Goal: Transaction & Acquisition: Purchase product/service

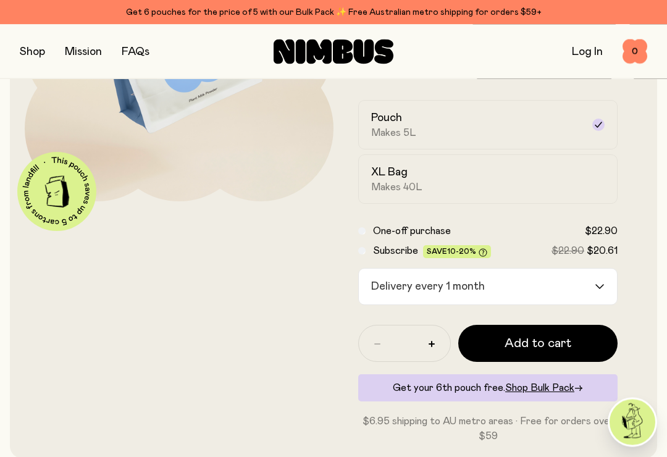
scroll to position [211, 0]
click at [521, 342] on span "Add to cart" at bounding box center [537, 343] width 67 height 17
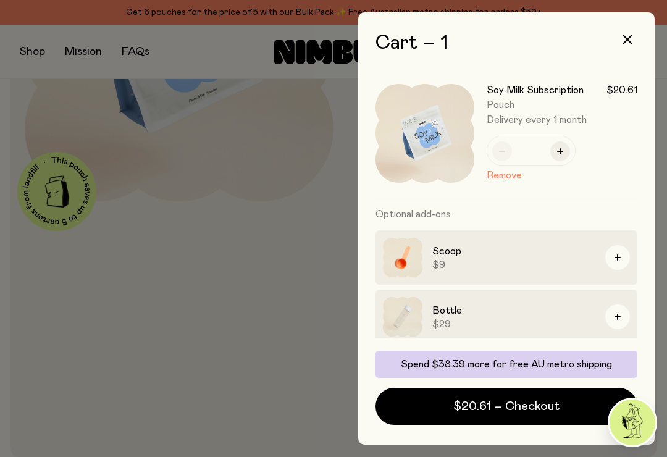
click at [400, 314] on img at bounding box center [403, 317] width 40 height 40
click at [612, 314] on button "button" at bounding box center [617, 316] width 25 height 25
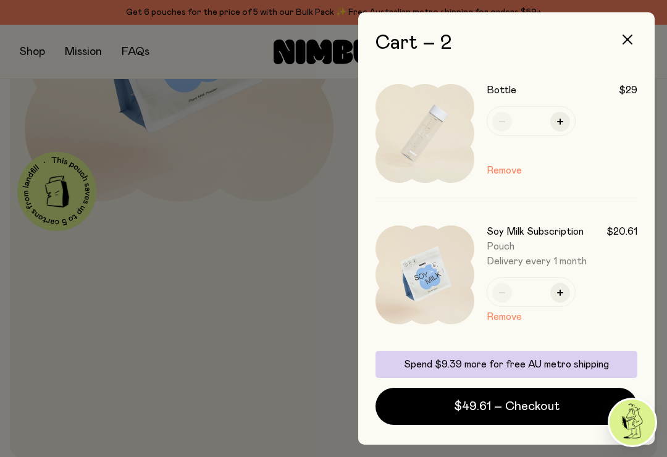
click at [503, 174] on button "Remove" at bounding box center [503, 170] width 35 height 15
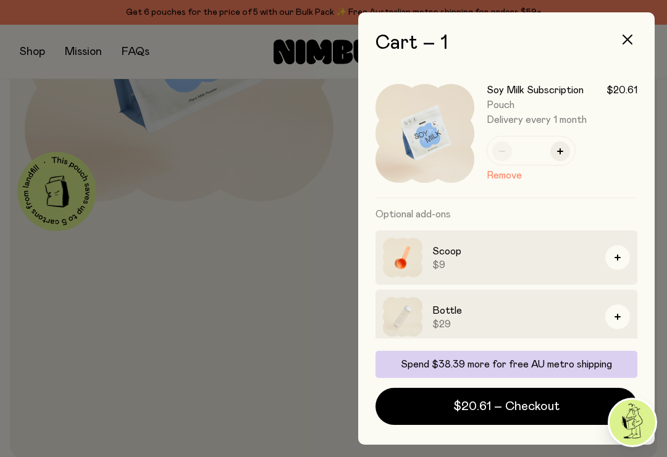
scroll to position [19, 0]
click at [625, 39] on icon "button" at bounding box center [627, 40] width 10 height 10
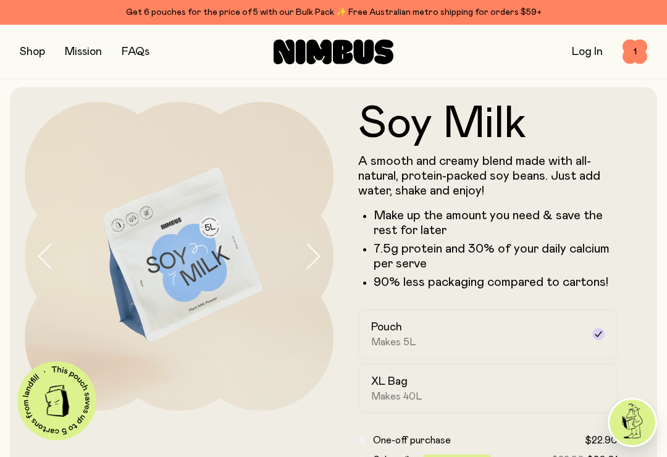
scroll to position [0, 0]
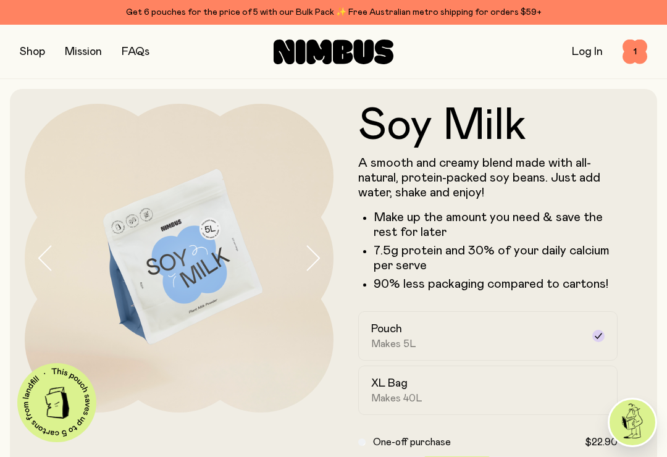
click at [81, 52] on link "Mission" at bounding box center [83, 51] width 37 height 11
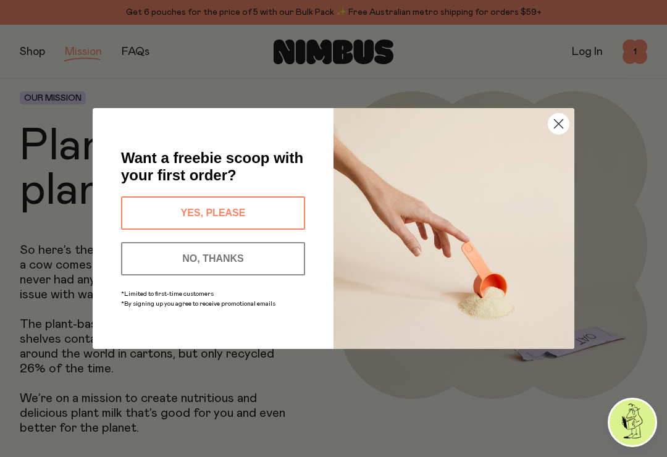
click at [196, 214] on button "YES, PLEASE" at bounding box center [213, 212] width 184 height 33
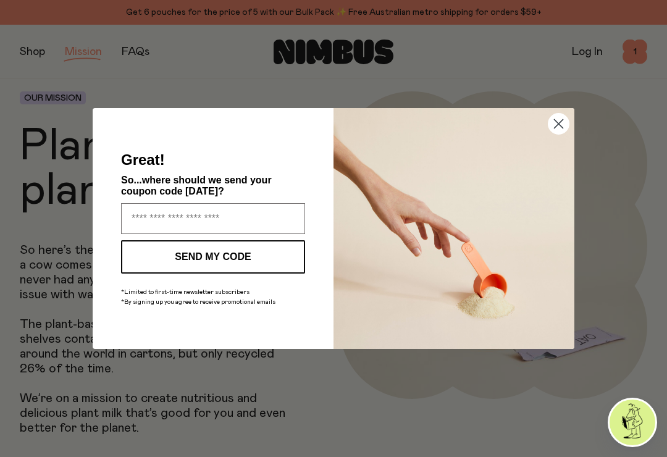
click at [556, 124] on circle "Close dialog" at bounding box center [558, 124] width 20 height 20
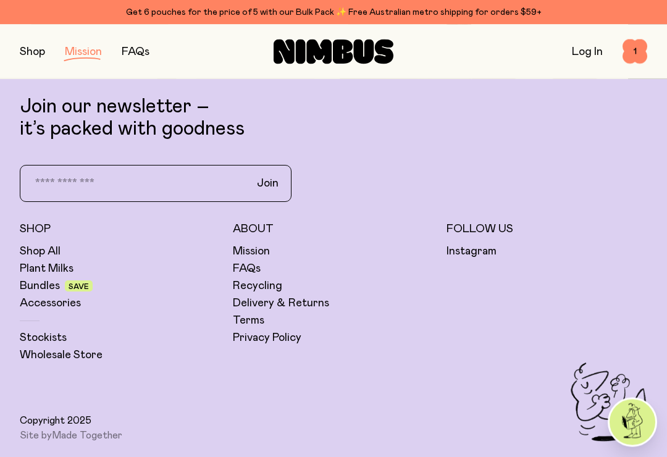
scroll to position [2134, 0]
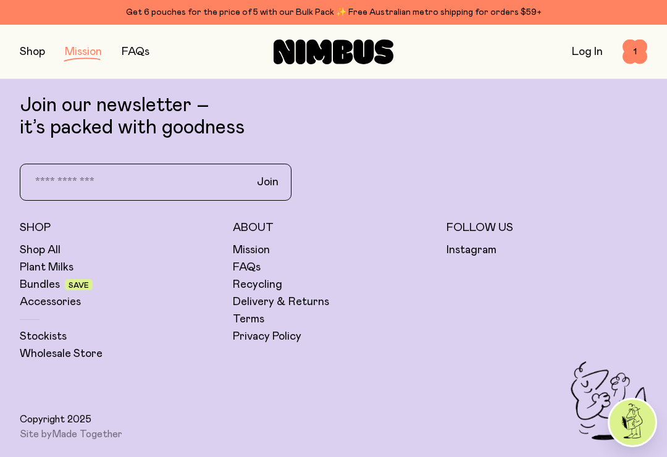
click at [243, 264] on link "FAQs" at bounding box center [247, 267] width 28 height 15
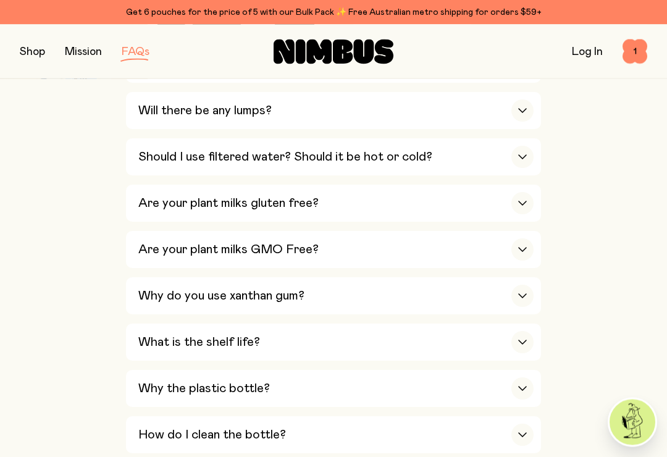
scroll to position [792, 0]
click at [206, 288] on h3 "Why do you use xanthan gum?" at bounding box center [221, 295] width 166 height 15
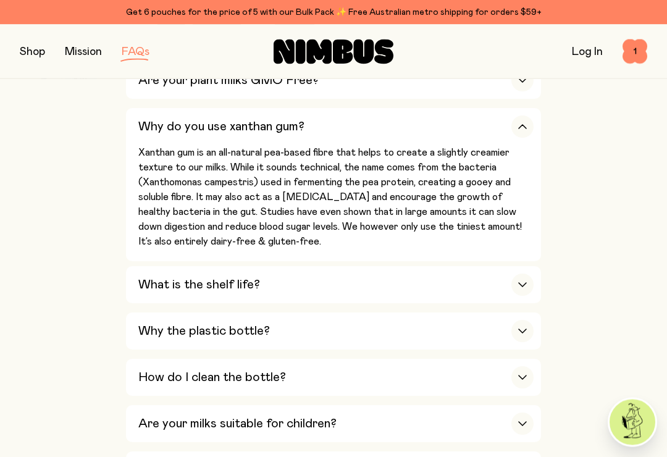
scroll to position [965, 0]
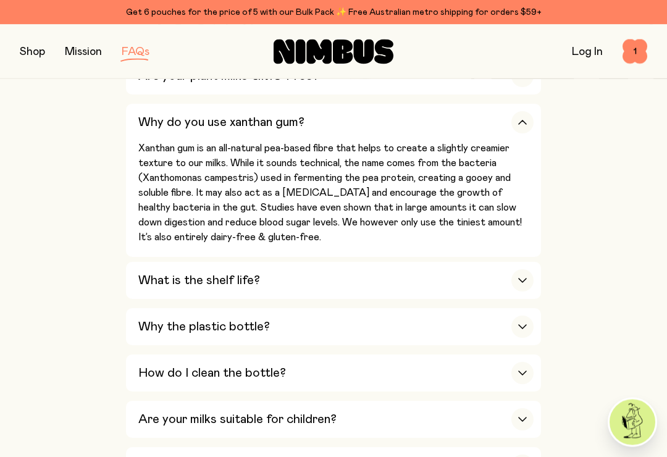
click at [191, 320] on h3 "Why the plastic bottle?" at bounding box center [203, 327] width 131 height 15
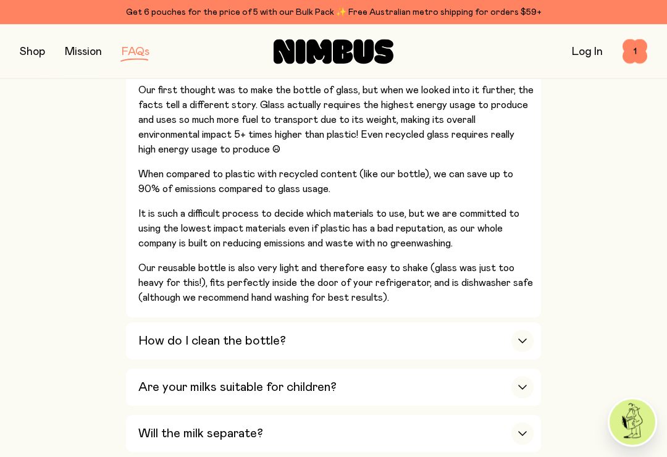
scroll to position [1243, 0]
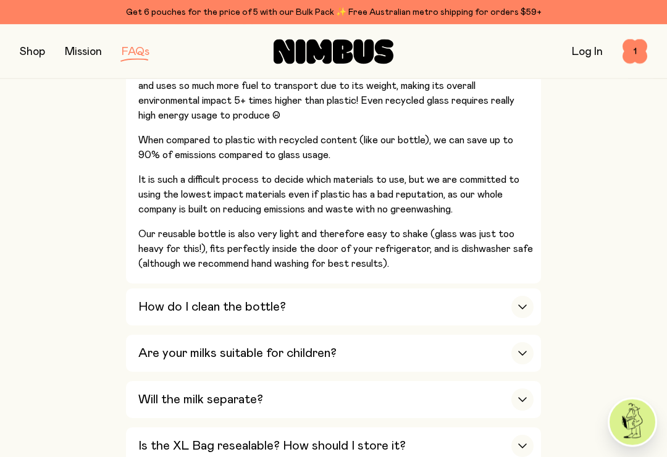
click at [151, 300] on h3 "How do I clean the bottle?" at bounding box center [212, 307] width 148 height 15
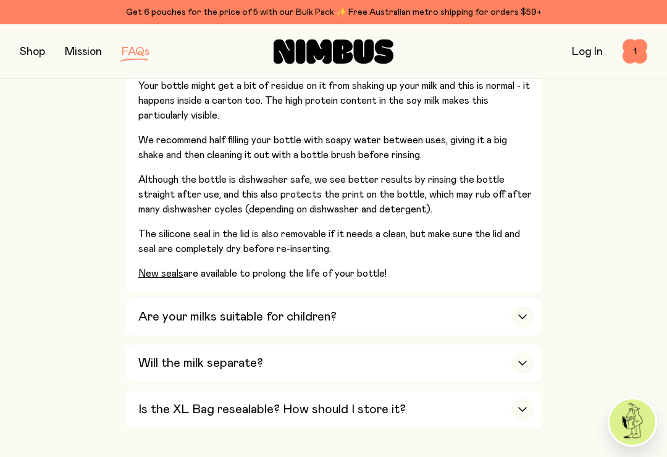
scroll to position [1167, 0]
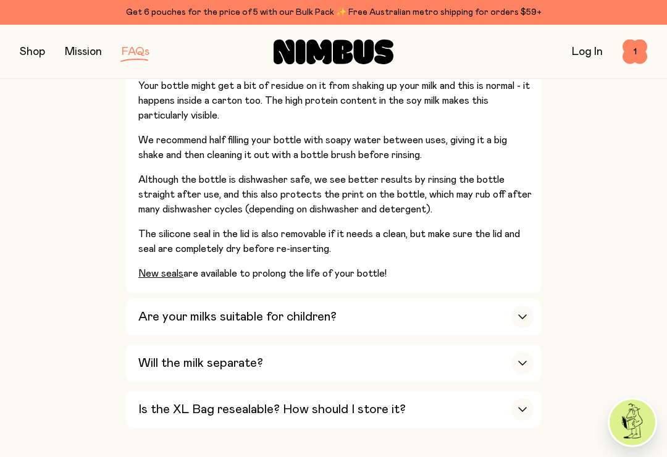
click at [152, 356] on h3 "Will the milk separate?" at bounding box center [200, 363] width 125 height 15
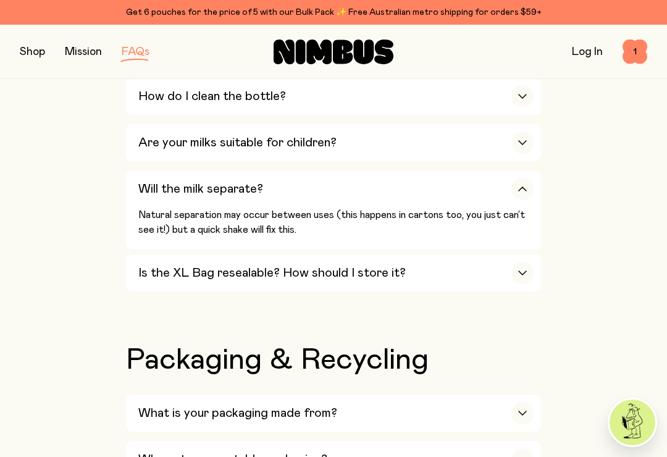
scroll to position [1130, 0]
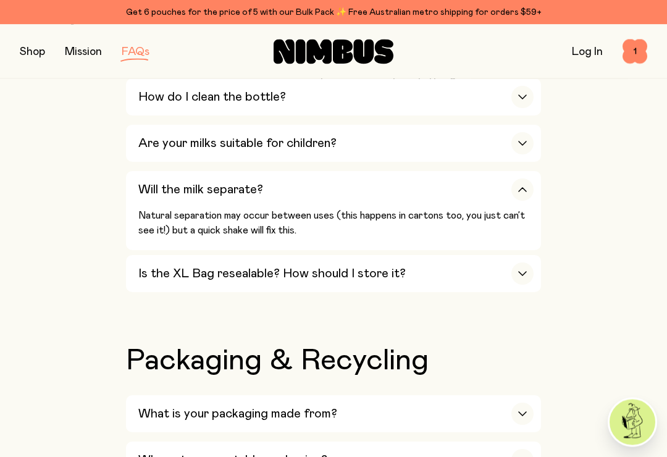
click at [148, 267] on h3 "Is the XL Bag resealable? How should I store it?" at bounding box center [271, 274] width 267 height 15
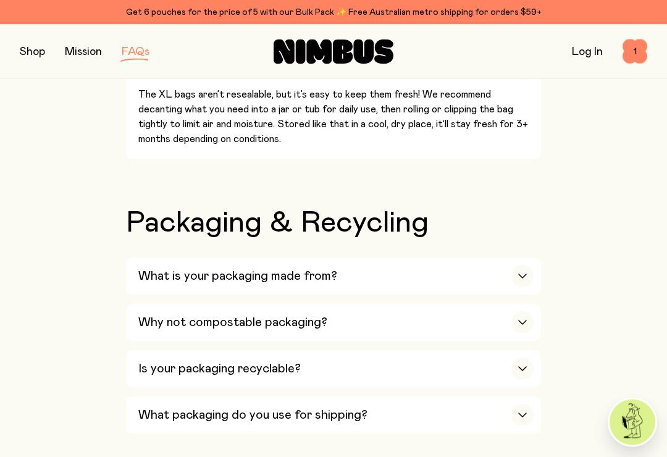
scroll to position [1297, 0]
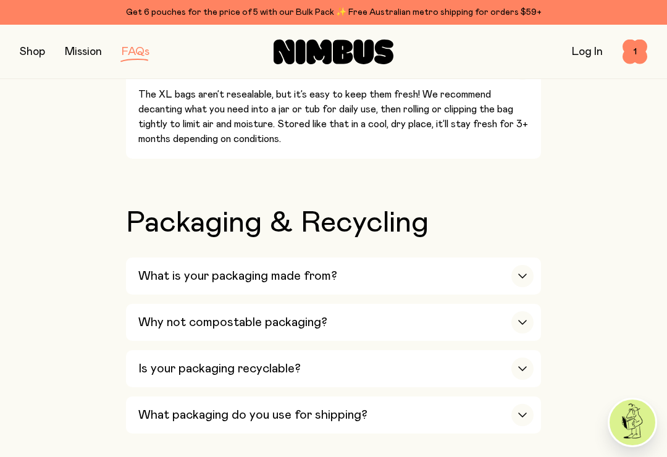
click at [146, 269] on h3 "What is your packaging made from?" at bounding box center [237, 276] width 199 height 15
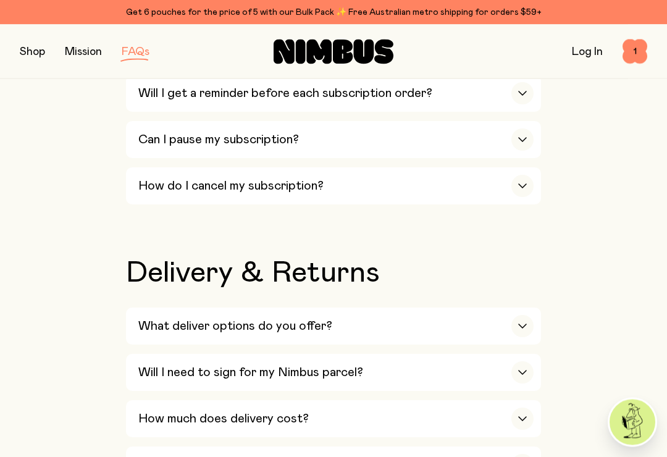
scroll to position [2103, 0]
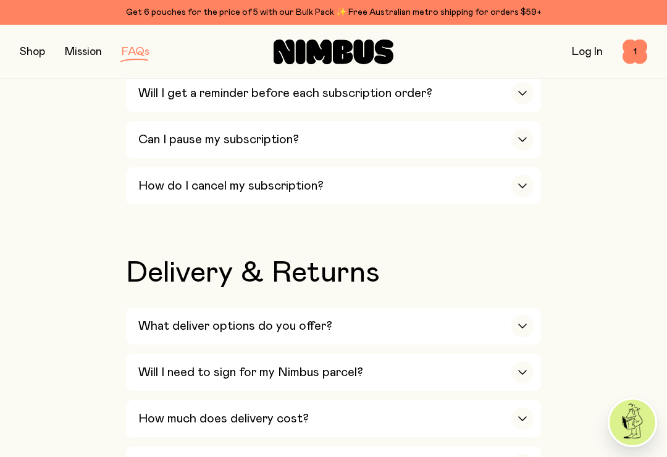
click at [145, 319] on h3 "What deliver options do you offer?" at bounding box center [235, 326] width 194 height 15
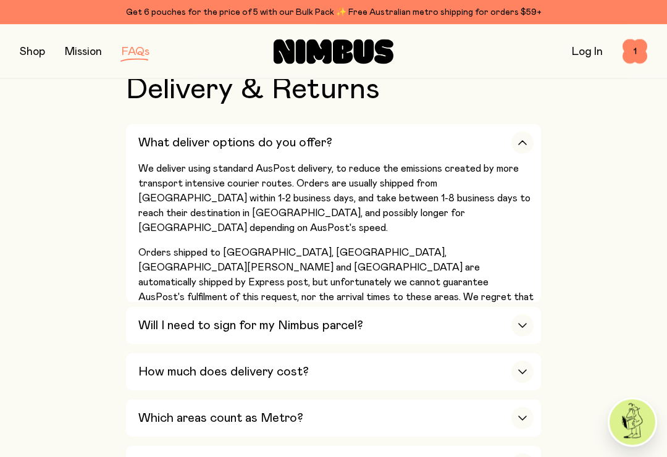
scroll to position [2295, 0]
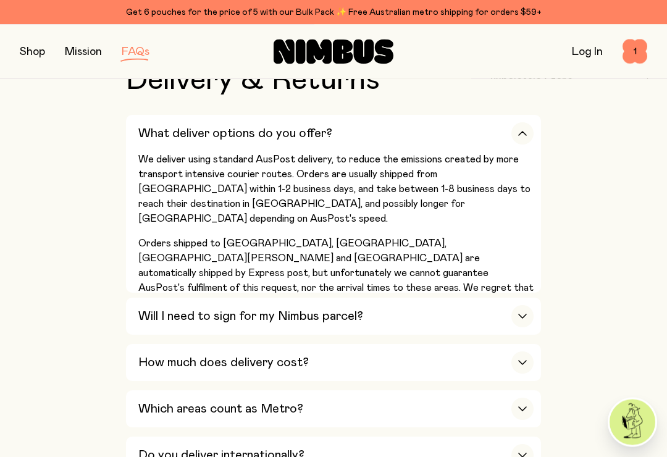
click at [154, 309] on h3 "Will I need to sign for my Nimbus parcel?" at bounding box center [250, 316] width 225 height 15
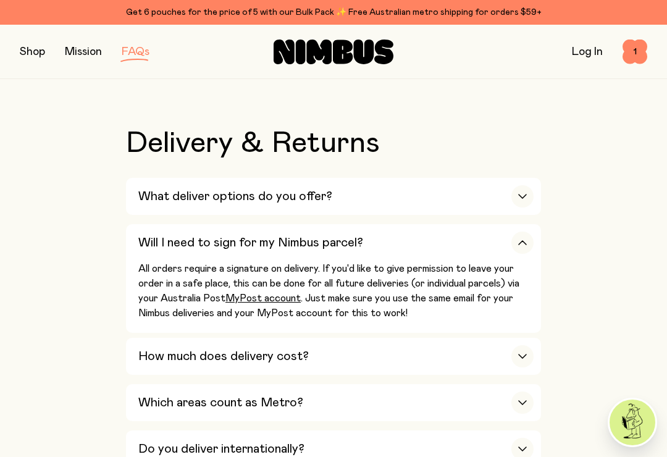
scroll to position [2232, 0]
click at [154, 349] on h3 "How much does delivery cost?" at bounding box center [223, 356] width 170 height 15
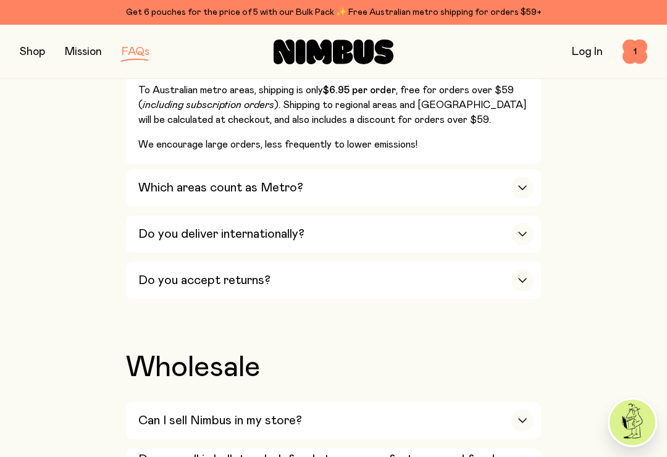
scroll to position [2463, 0]
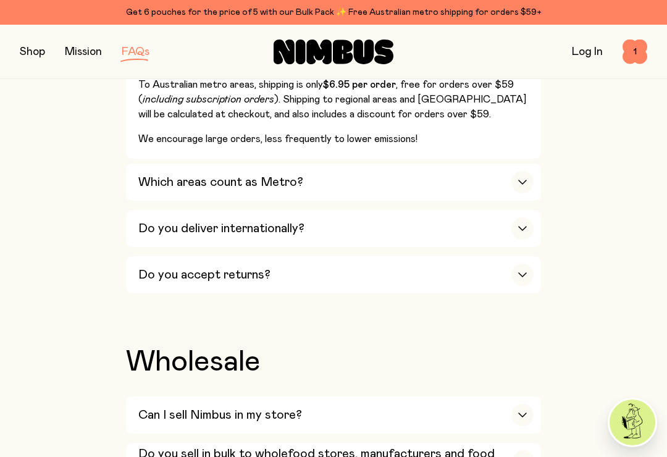
click at [154, 267] on h3 "Do you accept returns?" at bounding box center [204, 274] width 132 height 15
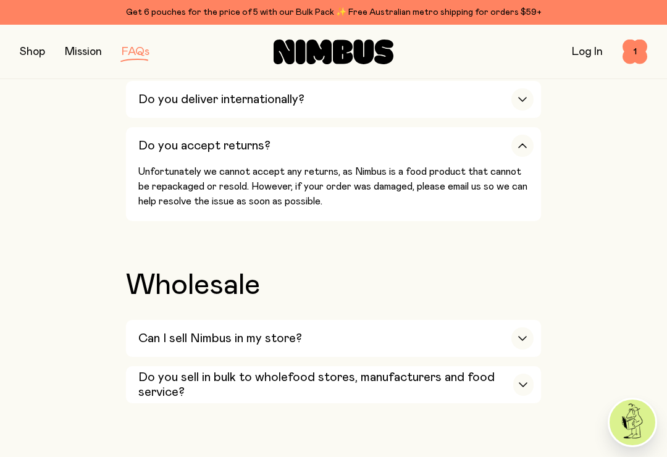
scroll to position [2516, 0]
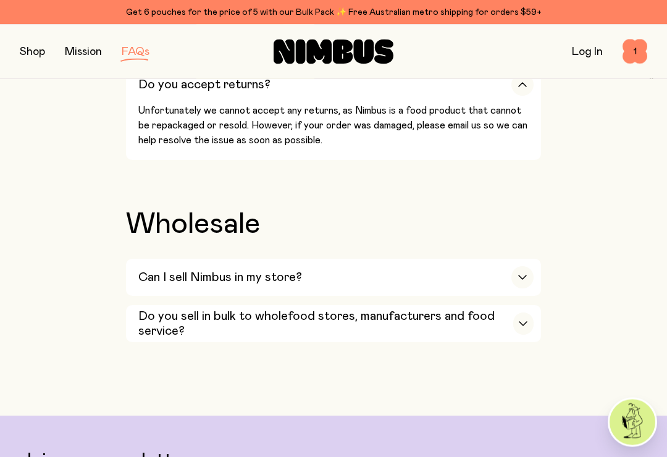
click at [151, 270] on h3 "Can I sell Nimbus in my store?" at bounding box center [220, 277] width 164 height 15
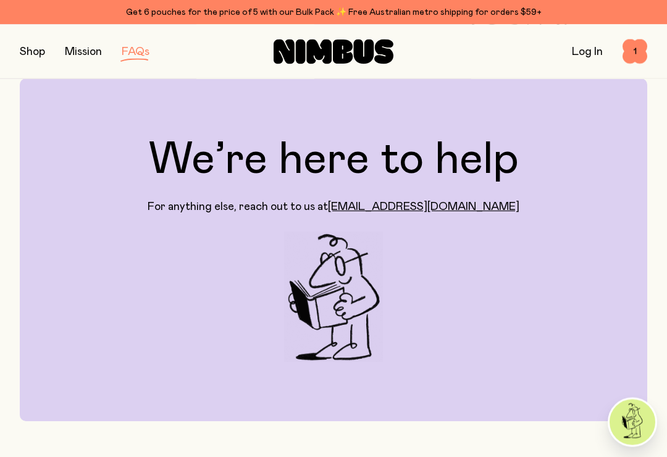
scroll to position [0, 0]
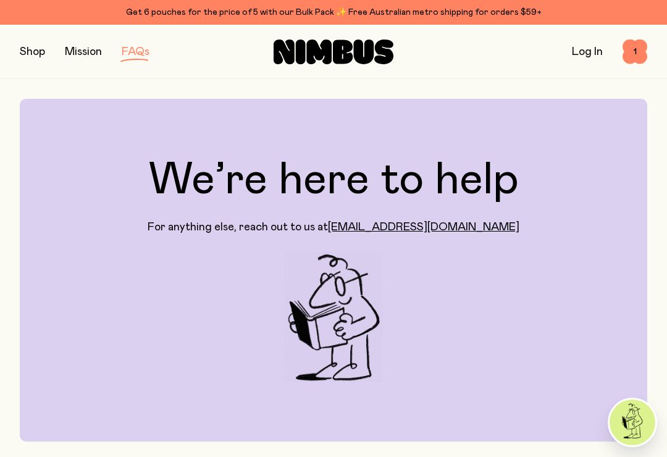
click at [587, 50] on link "Log In" at bounding box center [587, 51] width 31 height 11
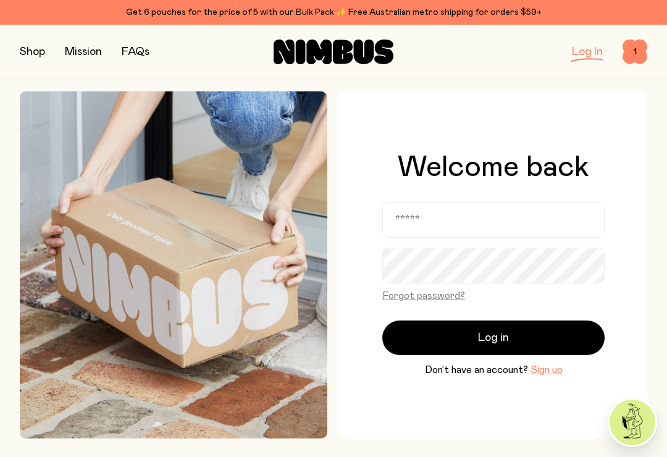
click at [543, 377] on button "Sign up" at bounding box center [546, 369] width 32 height 15
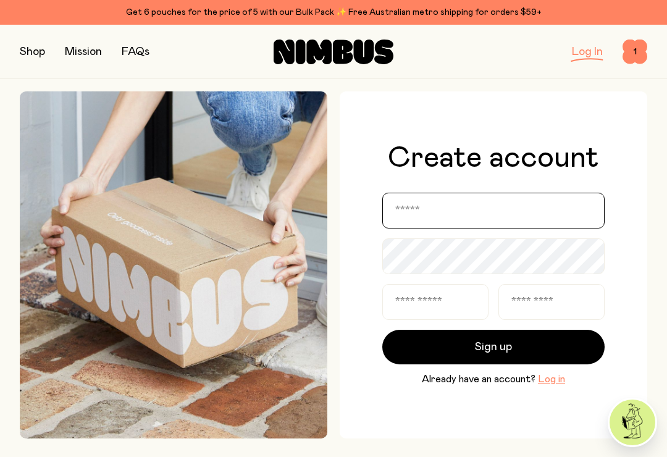
click at [401, 217] on input "email" at bounding box center [493, 211] width 222 height 36
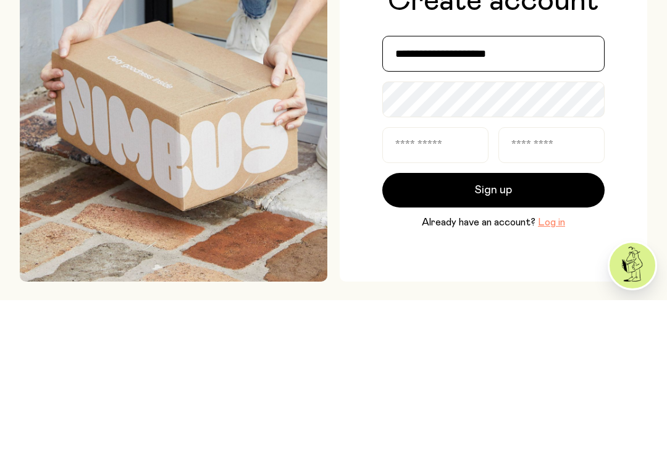
type input "**********"
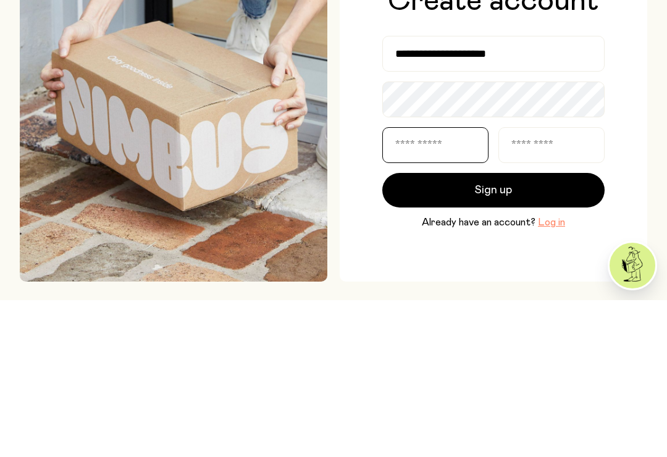
click at [396, 284] on input "text" at bounding box center [435, 302] width 106 height 36
type input "***"
click at [507, 284] on input "text" at bounding box center [551, 302] width 106 height 36
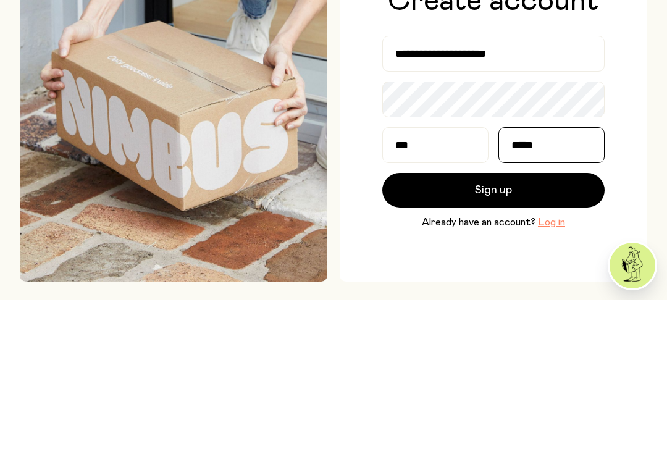
type input "*****"
click at [460, 330] on button "Sign up" at bounding box center [493, 347] width 222 height 35
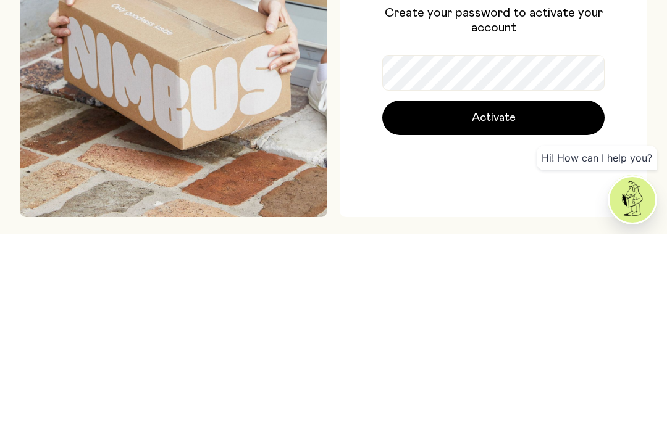
click at [459, 302] on button "Activate" at bounding box center [493, 319] width 222 height 35
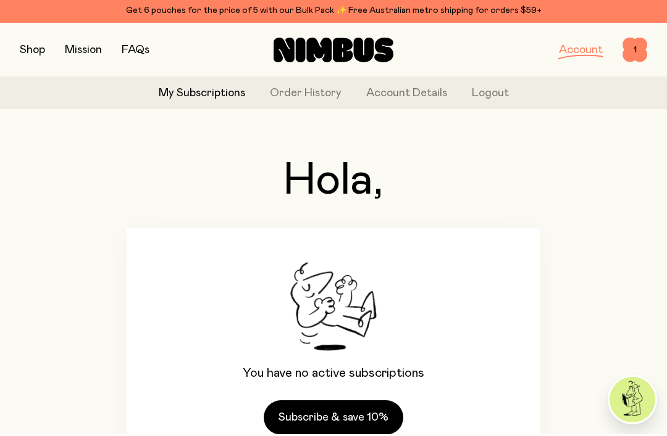
scroll to position [35, 0]
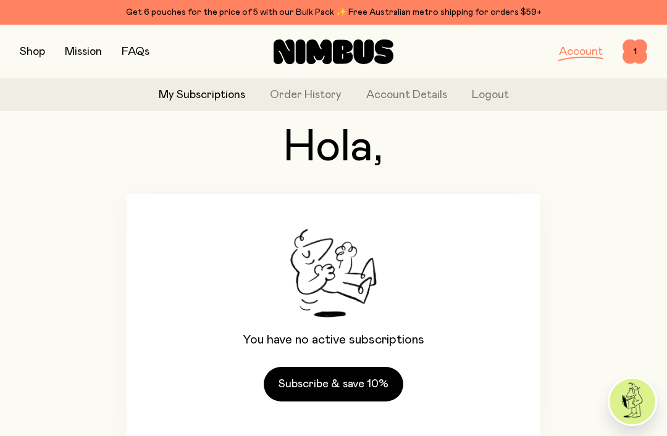
click at [311, 389] on link "Subscribe & save 10%" at bounding box center [334, 384] width 140 height 35
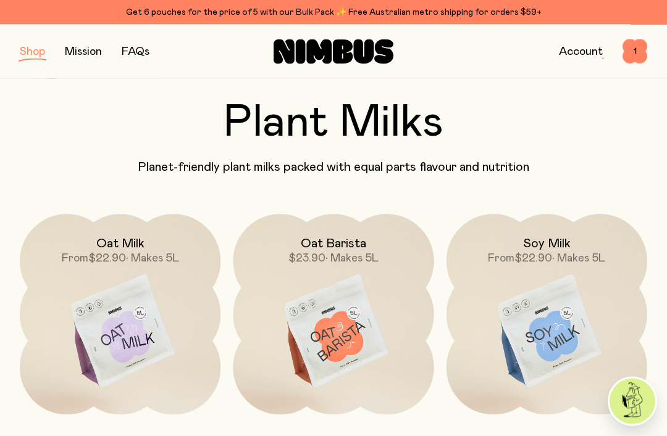
scroll to position [35, 0]
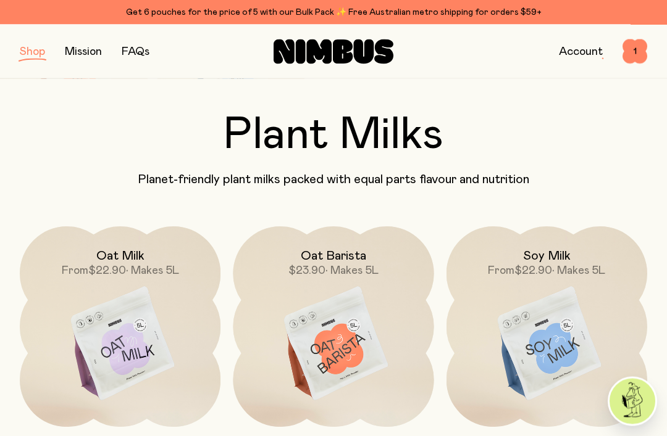
click at [634, 53] on span "1" at bounding box center [634, 52] width 25 height 25
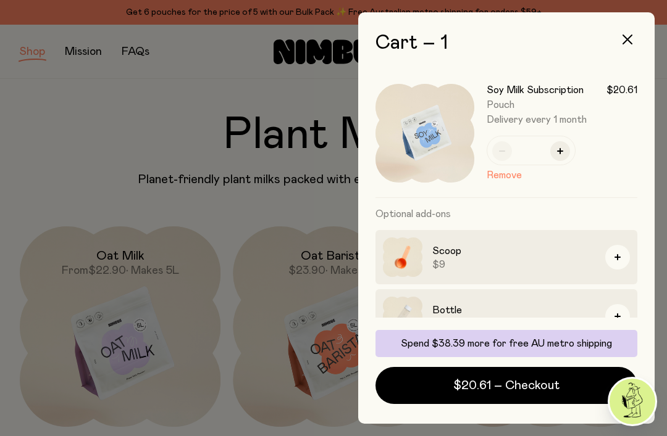
click at [451, 385] on button "$20.61 – Checkout" at bounding box center [506, 385] width 262 height 37
click at [623, 41] on icon "button" at bounding box center [627, 40] width 10 height 10
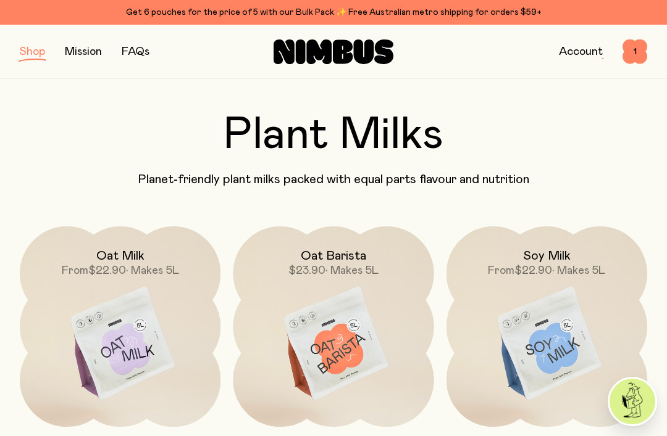
click at [628, 54] on span "1" at bounding box center [634, 52] width 25 height 25
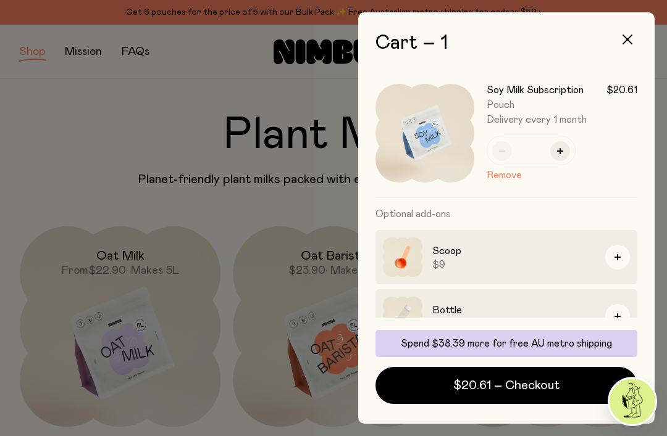
click at [492, 173] on button "Remove" at bounding box center [503, 175] width 35 height 15
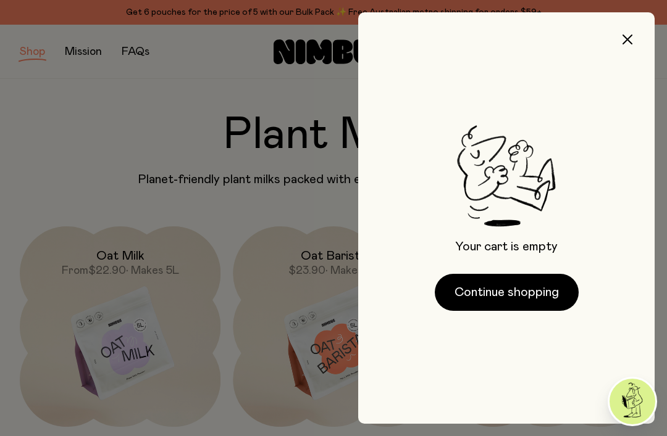
click at [476, 299] on button "Continue shopping" at bounding box center [507, 292] width 144 height 37
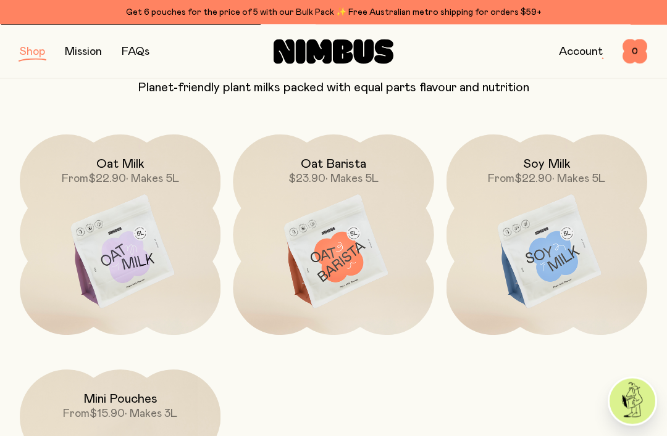
scroll to position [129, 0]
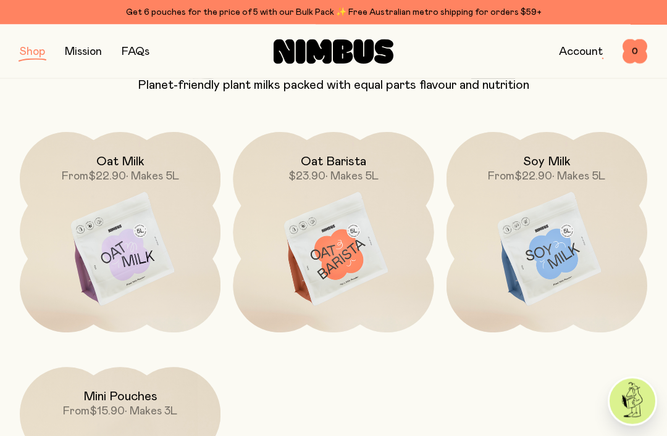
click at [555, 241] on img at bounding box center [546, 251] width 201 height 236
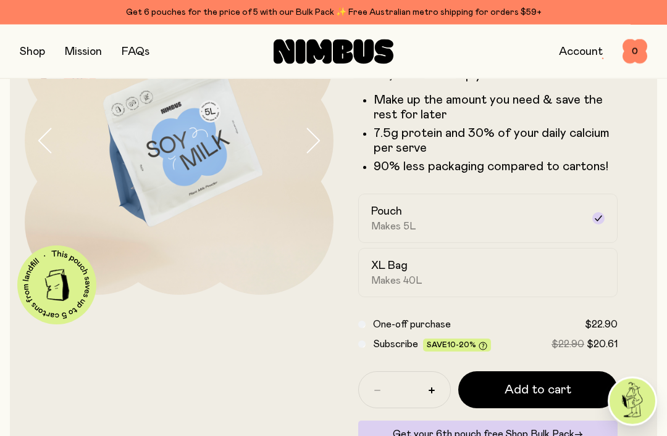
scroll to position [118, 0]
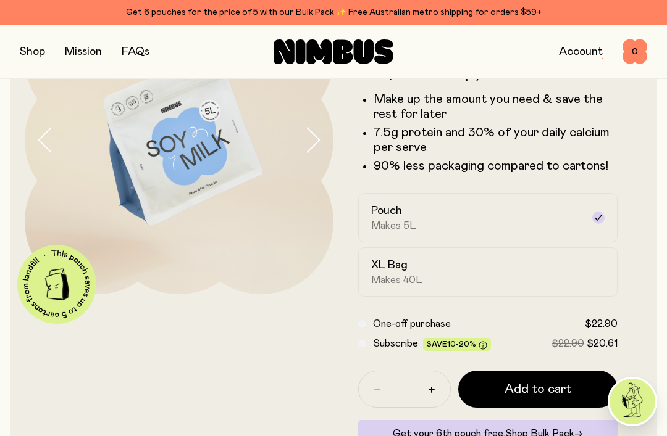
click at [554, 390] on span "Add to cart" at bounding box center [537, 389] width 67 height 17
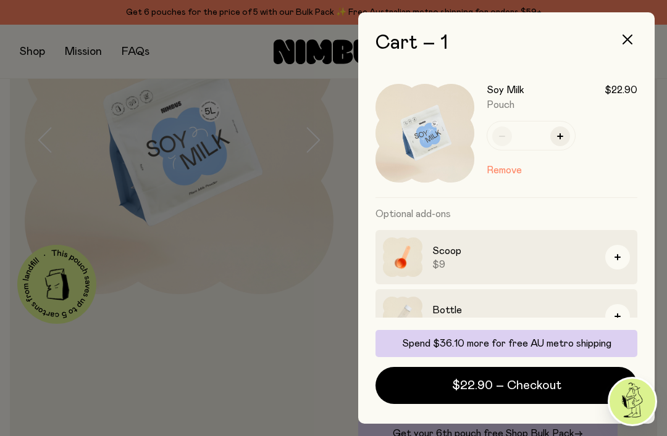
click at [568, 140] on button "button" at bounding box center [560, 137] width 20 height 20
click at [564, 136] on button "button" at bounding box center [560, 137] width 20 height 20
type input "*"
click at [472, 394] on span "$68.70 – Checkout" at bounding box center [506, 385] width 108 height 17
click at [628, 40] on icon "button" at bounding box center [627, 40] width 10 height 10
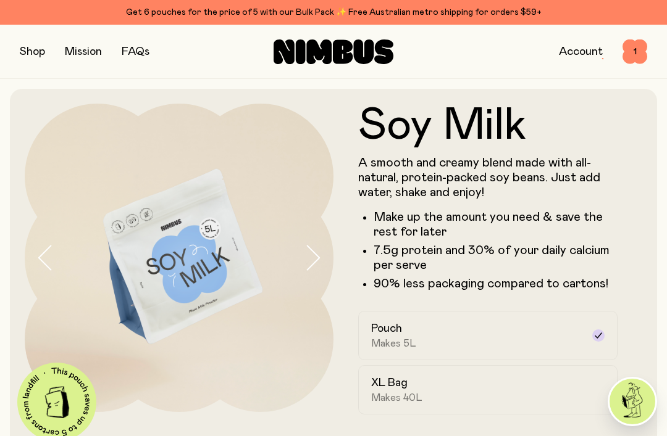
click at [140, 48] on link "FAQs" at bounding box center [136, 51] width 28 height 11
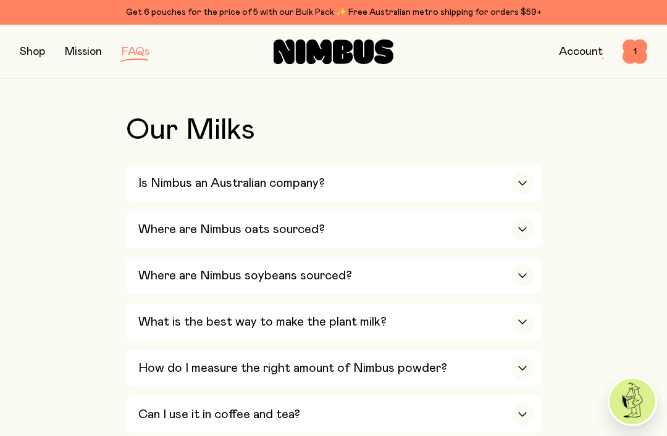
scroll to position [394, 0]
click at [635, 54] on span "1" at bounding box center [634, 52] width 25 height 25
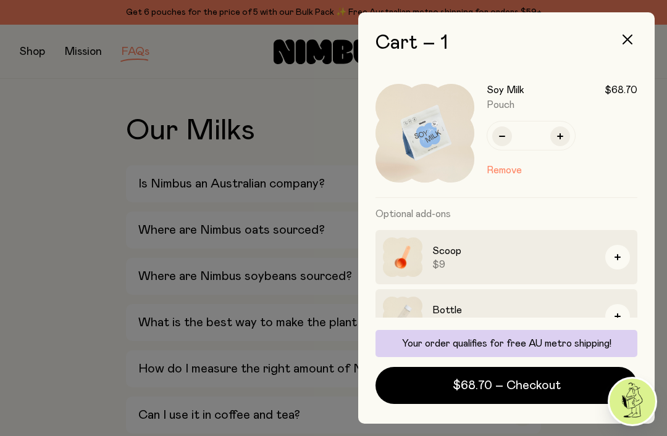
click at [462, 384] on span "$68.70 – Checkout" at bounding box center [506, 385] width 108 height 17
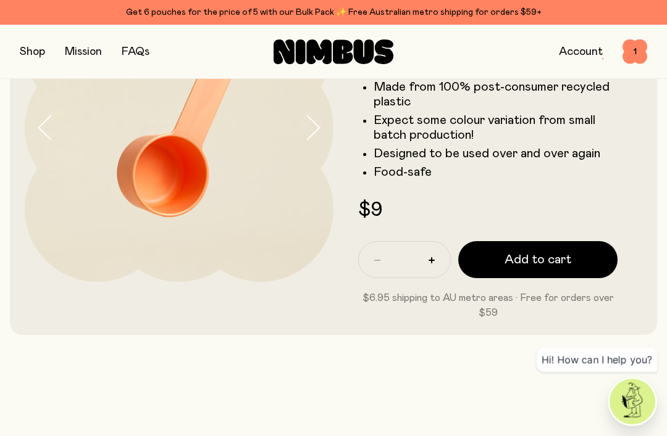
scroll to position [134, 0]
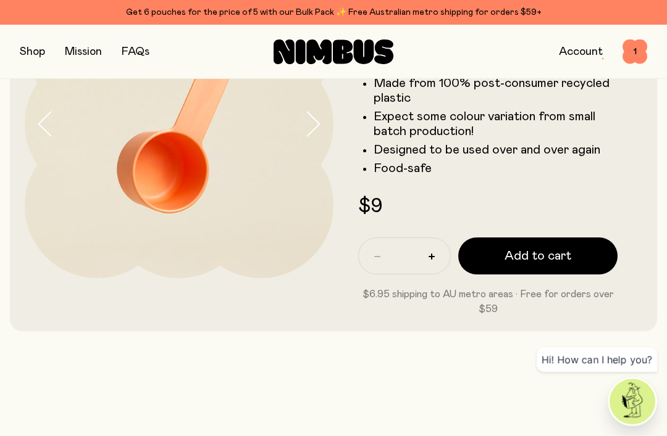
click at [506, 247] on button "Add to cart" at bounding box center [537, 256] width 159 height 37
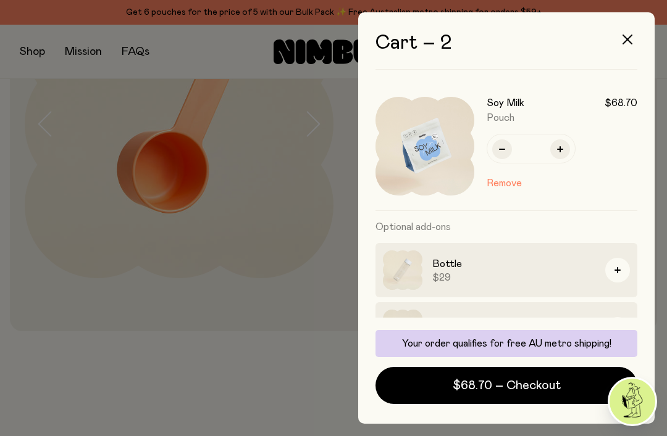
scroll to position [128, 0]
click at [493, 148] on button "button" at bounding box center [502, 150] width 20 height 20
click at [561, 145] on button "button" at bounding box center [560, 150] width 20 height 20
type input "*"
click at [491, 394] on span "$68.70 – Checkout" at bounding box center [506, 385] width 108 height 17
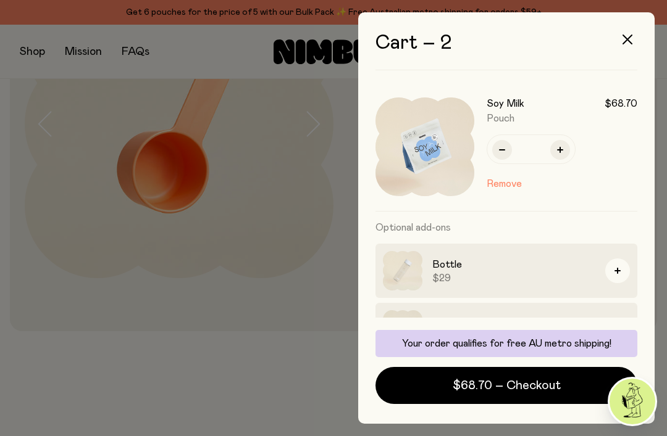
scroll to position [40, 0]
click at [625, 36] on icon "button" at bounding box center [627, 40] width 10 height 10
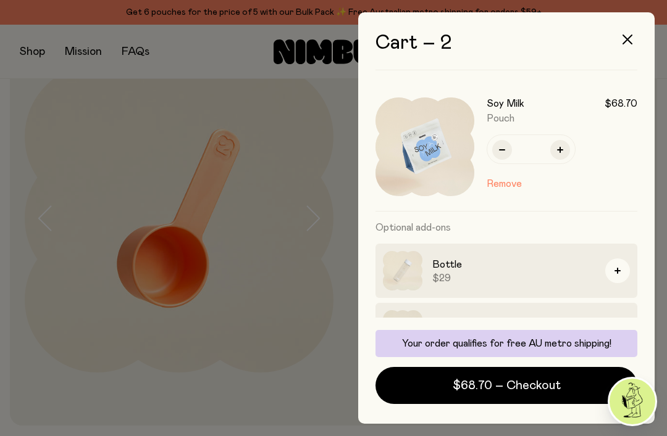
scroll to position [134, 0]
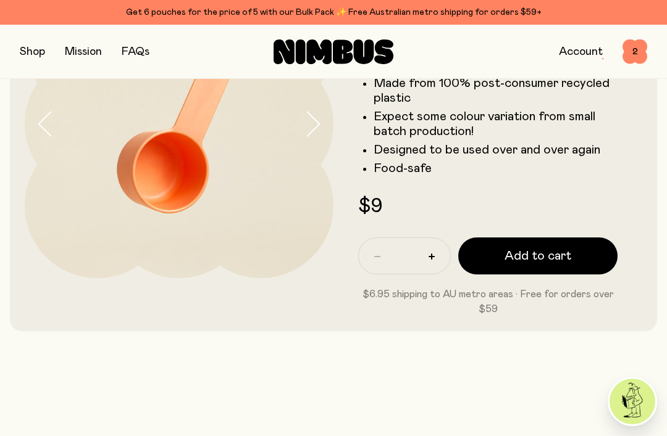
click at [30, 55] on button "button" at bounding box center [32, 51] width 25 height 17
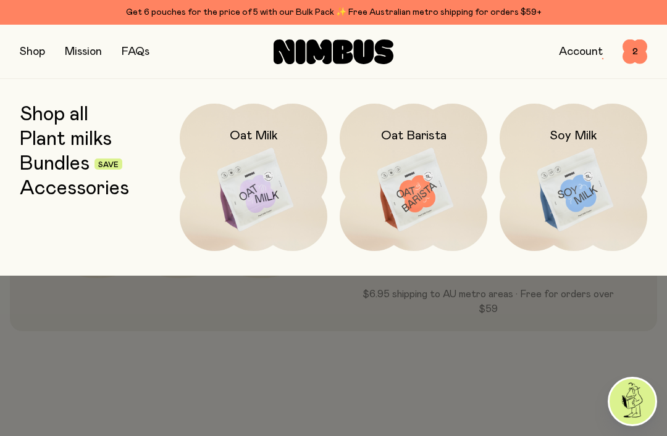
click at [562, 177] on img at bounding box center [573, 190] width 148 height 173
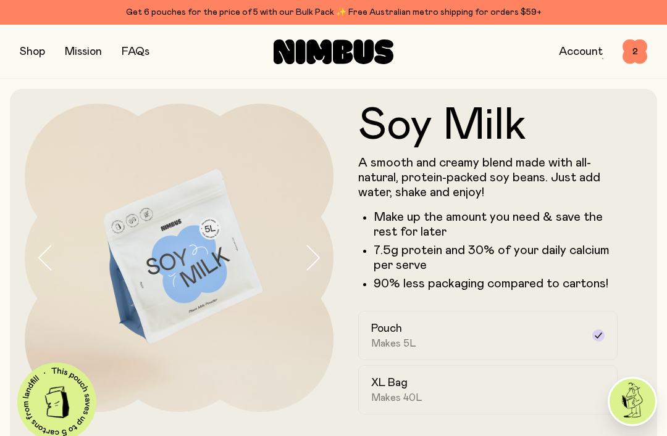
click at [632, 52] on span "2" at bounding box center [634, 52] width 25 height 25
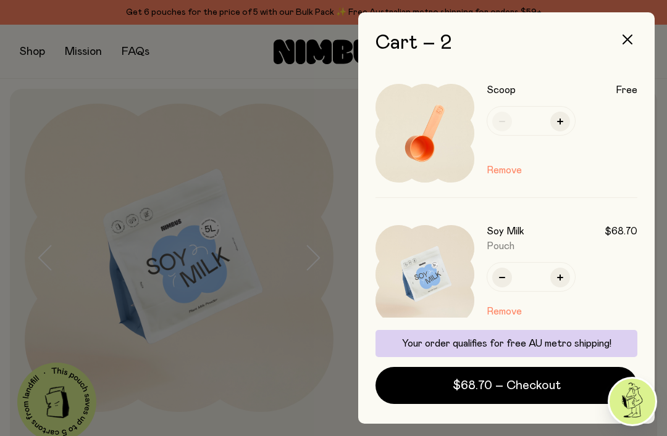
click at [469, 386] on span "$68.70 – Checkout" at bounding box center [506, 385] width 108 height 17
click at [640, 39] on button "button" at bounding box center [627, 40] width 30 height 30
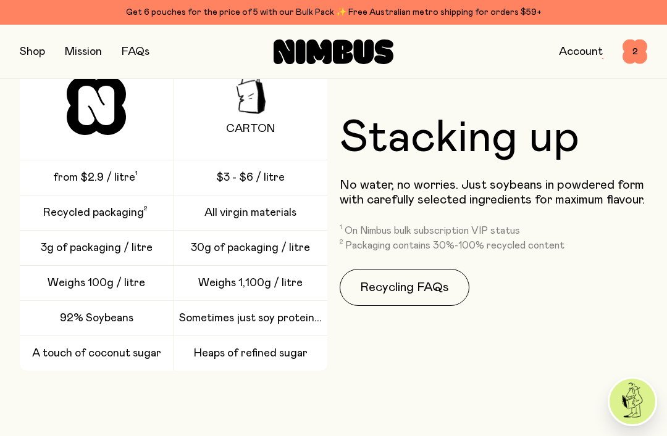
scroll to position [1767, 0]
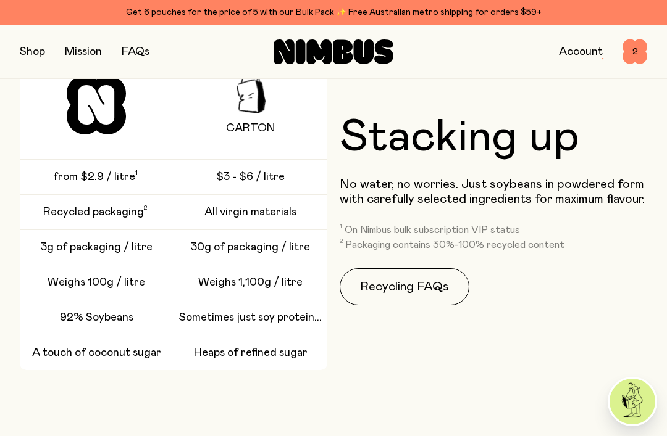
click at [70, 173] on span "from $2.9 / litre" at bounding box center [94, 177] width 82 height 15
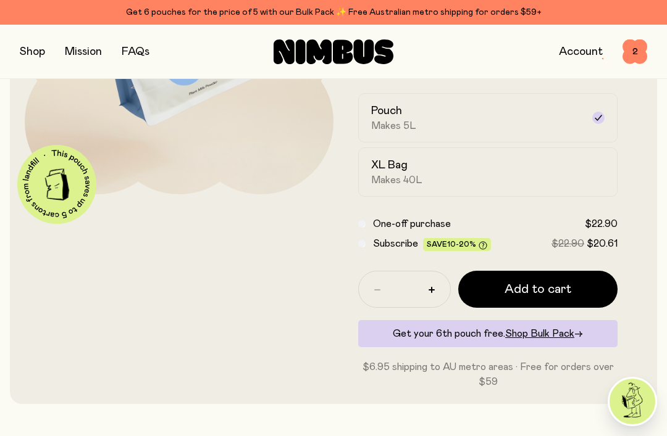
scroll to position [217, 0]
click at [393, 172] on h2 "XL Bag" at bounding box center [389, 166] width 36 height 15
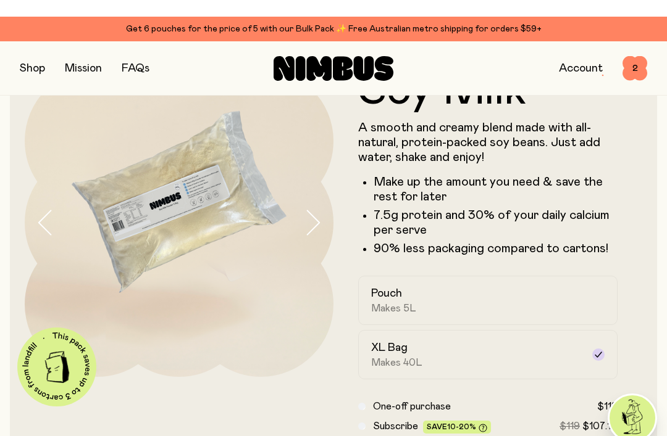
scroll to position [0, 0]
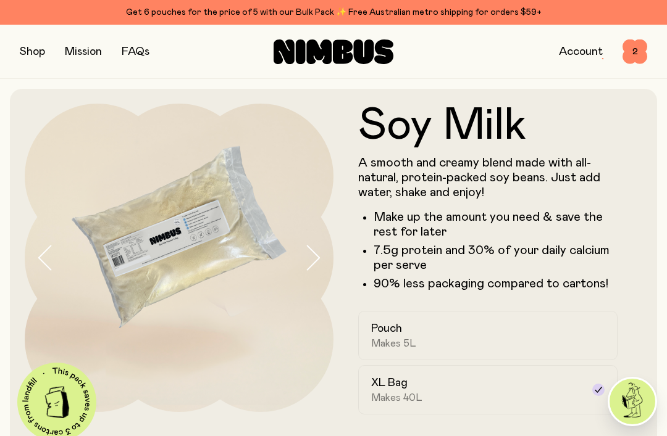
click at [33, 51] on button "button" at bounding box center [32, 51] width 25 height 17
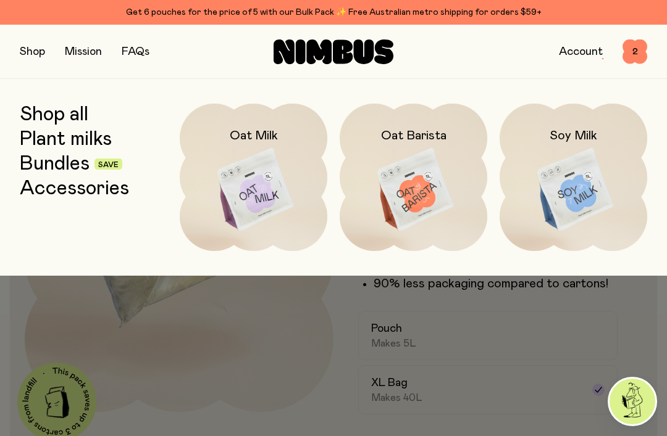
click at [46, 162] on link "Bundles" at bounding box center [55, 164] width 70 height 22
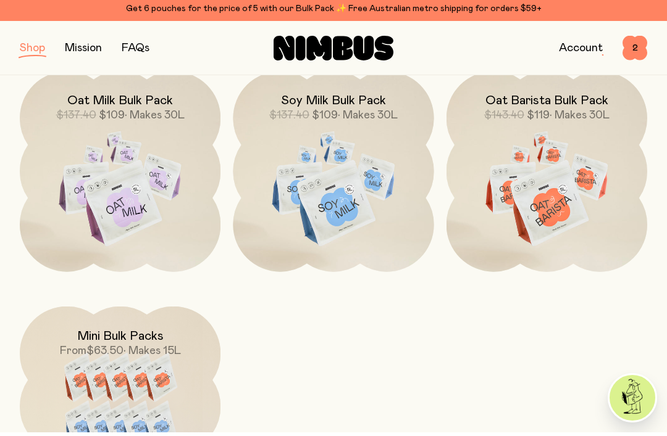
scroll to position [406, 0]
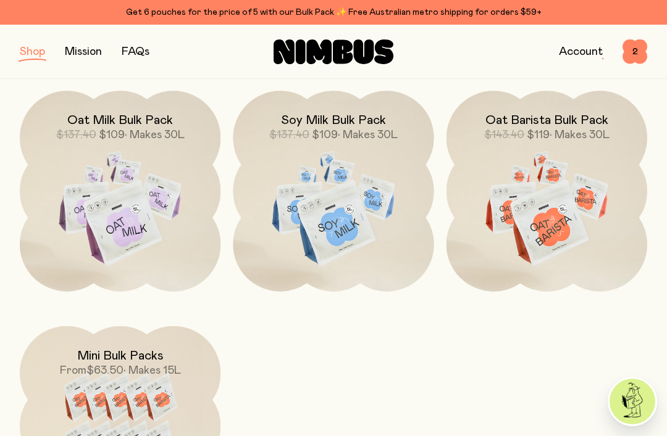
click at [324, 203] on img at bounding box center [333, 209] width 201 height 236
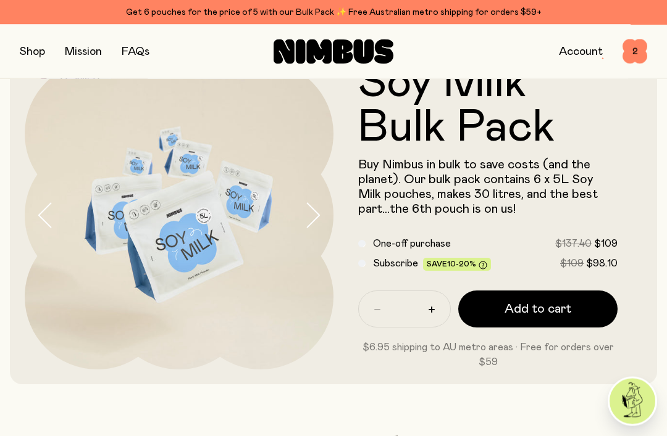
scroll to position [43, 0]
click at [1, 185] on header "Soy Milk Bulk Pack Buy Nimbus in bulk to save costs (and the planet). Our bulk …" at bounding box center [333, 215] width 667 height 338
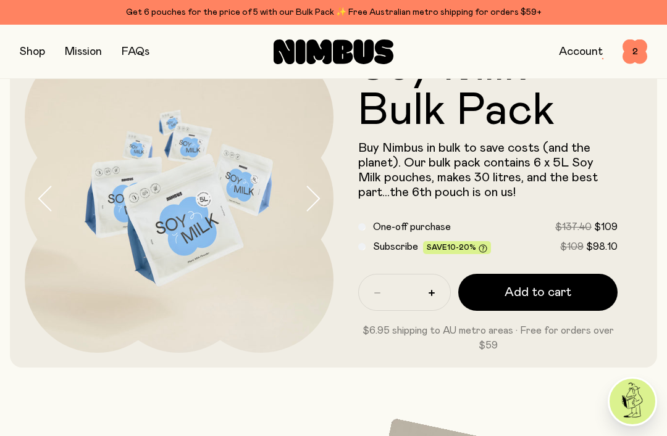
scroll to position [60, 0]
click at [479, 249] on icon at bounding box center [483, 248] width 8 height 8
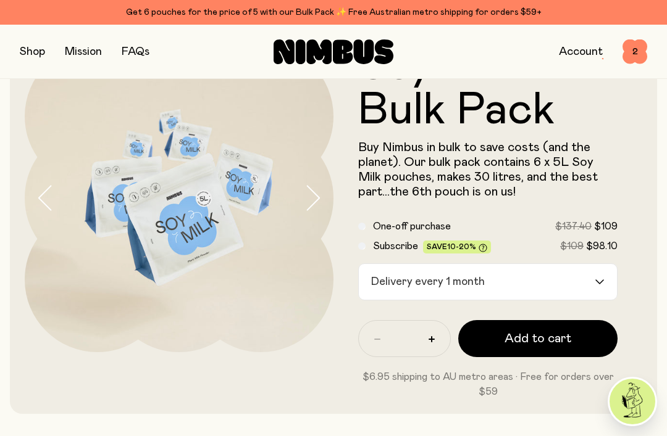
click at [331, 204] on button "button" at bounding box center [319, 198] width 30 height 309
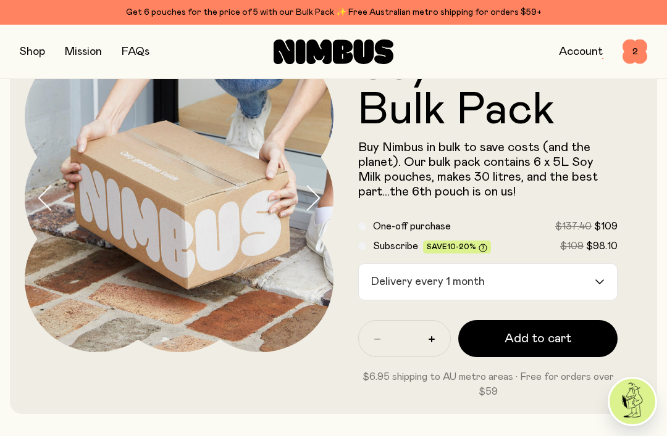
click at [318, 210] on icon "button" at bounding box center [312, 198] width 17 height 26
